Goal: Task Accomplishment & Management: Complete application form

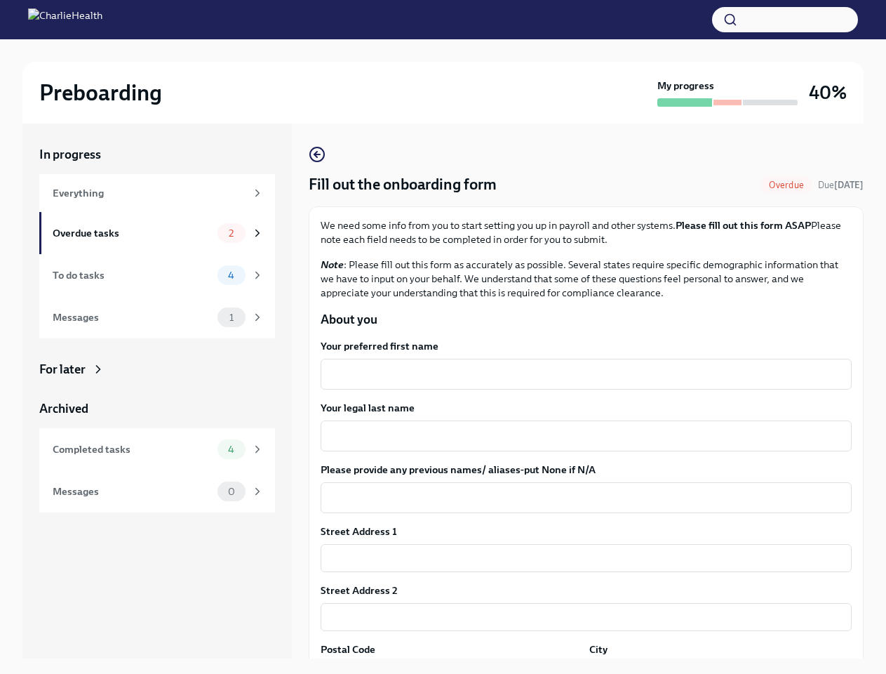
click at [785, 20] on button "button" at bounding box center [785, 19] width 146 height 25
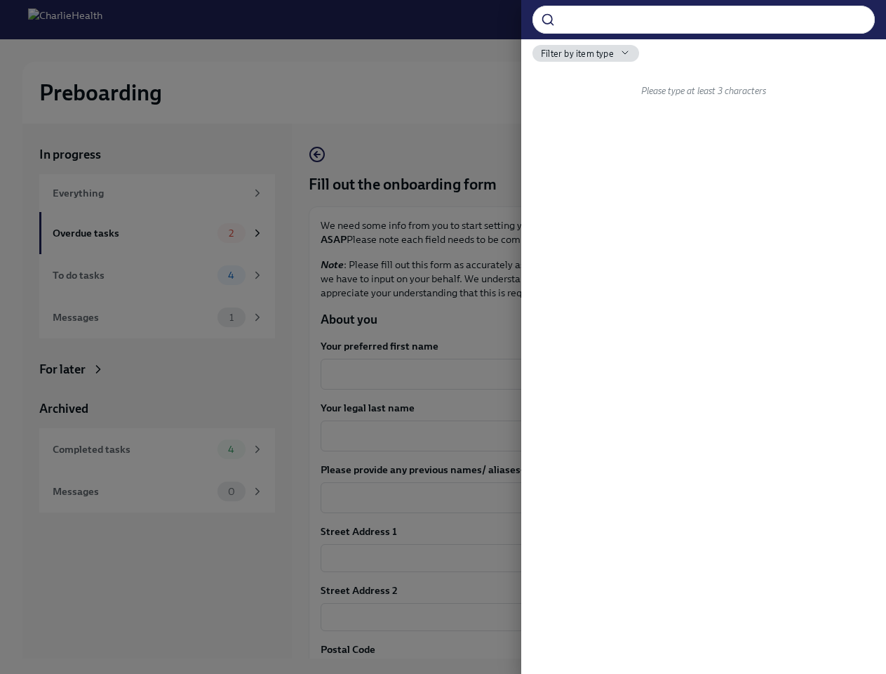
click at [580, 374] on div at bounding box center [443, 337] width 886 height 674
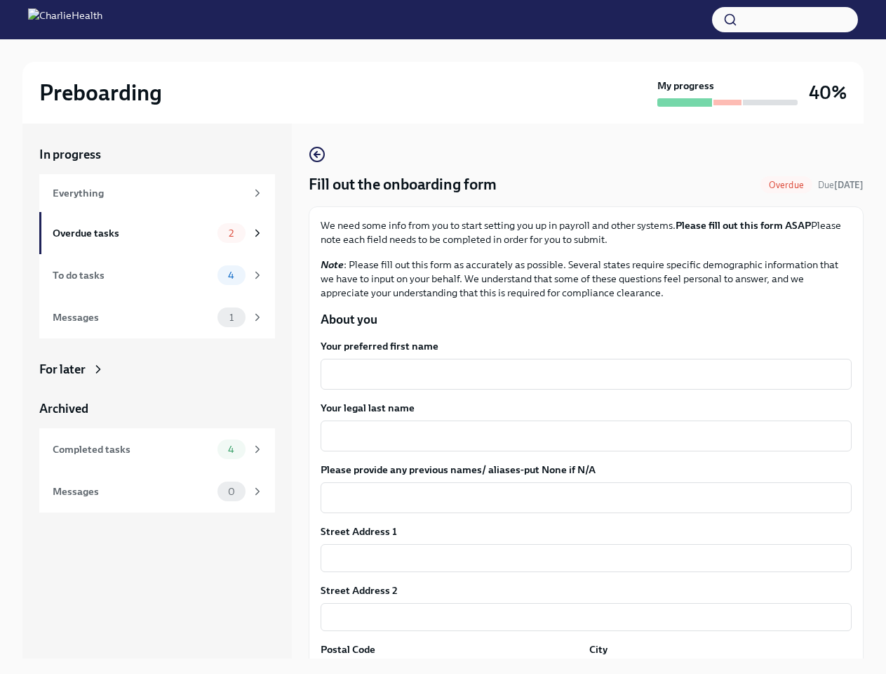
click at [580, 436] on textarea "Your legal last name" at bounding box center [586, 435] width 514 height 17
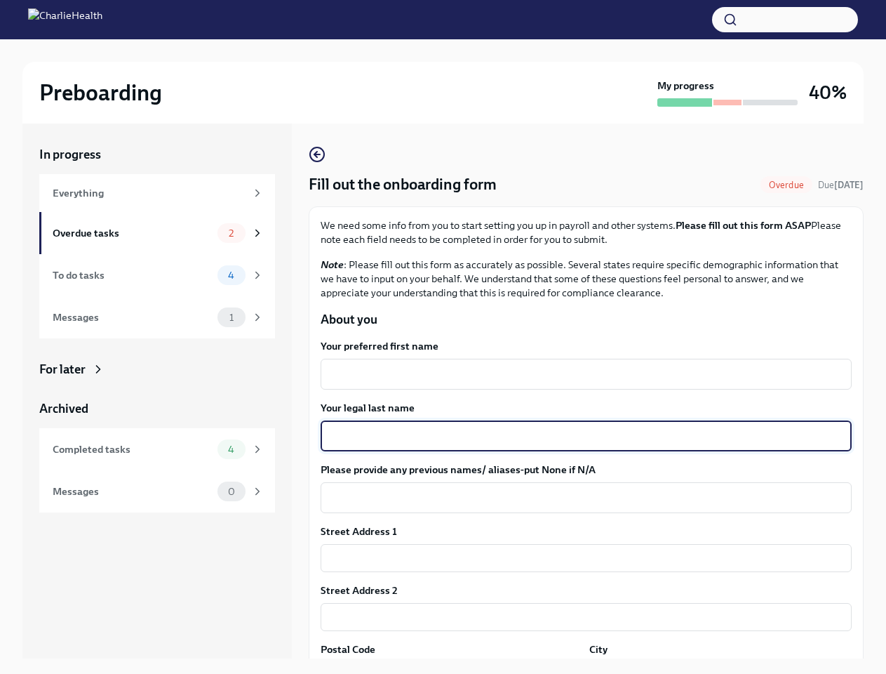
click at [580, 498] on textarea "Please provide any previous names/ aliases-put None if N/A" at bounding box center [586, 497] width 514 height 17
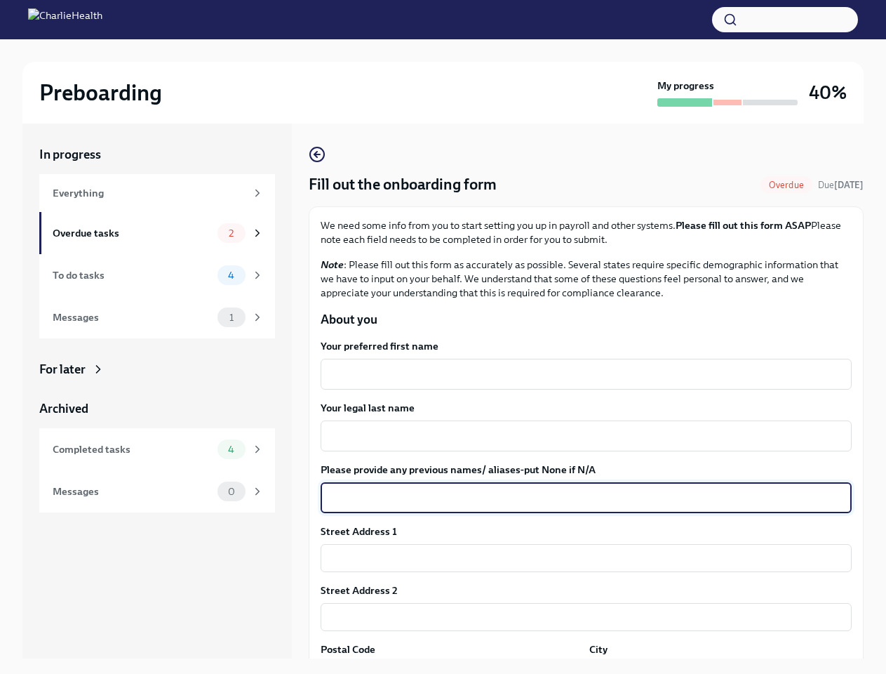
click at [580, 558] on input "text" at bounding box center [586, 558] width 531 height 28
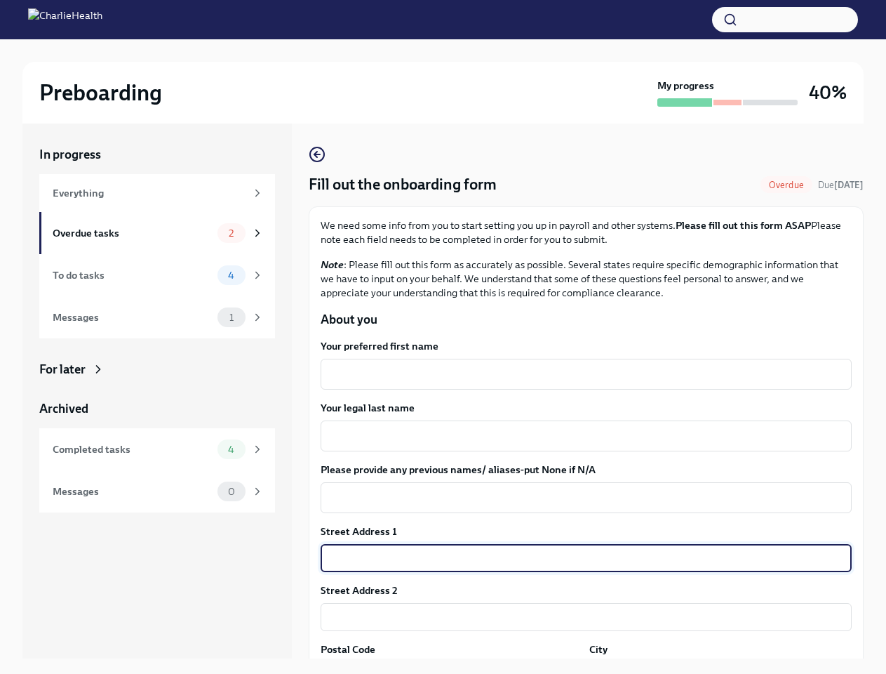
click at [580, 617] on input "text" at bounding box center [586, 617] width 531 height 28
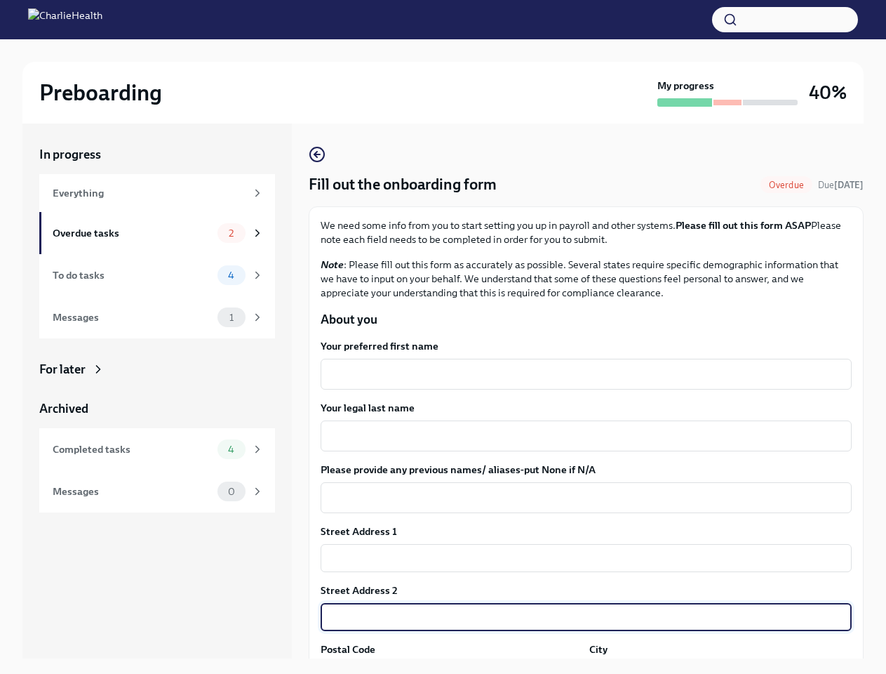
click at [449, 667] on div "In progress Everything Overdue tasks 2 To do tasks 4 Messages 1 For later Archi…" at bounding box center [442, 402] width 841 height 557
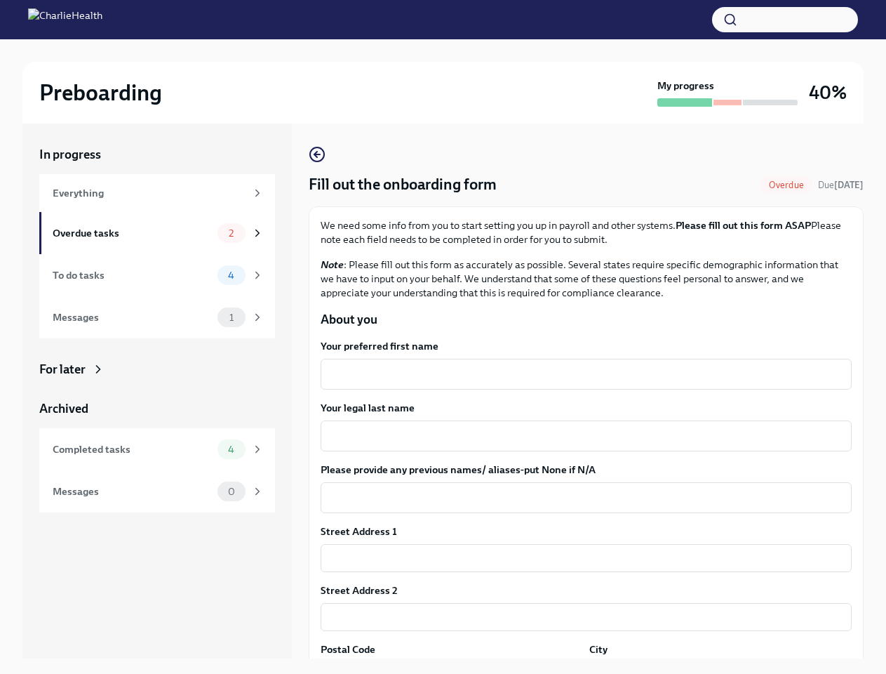
click at [712, 667] on div "In progress Everything Overdue tasks 2 To do tasks 4 Messages 1 For later Archi…" at bounding box center [442, 402] width 841 height 557
